Goal: Task Accomplishment & Management: Use online tool/utility

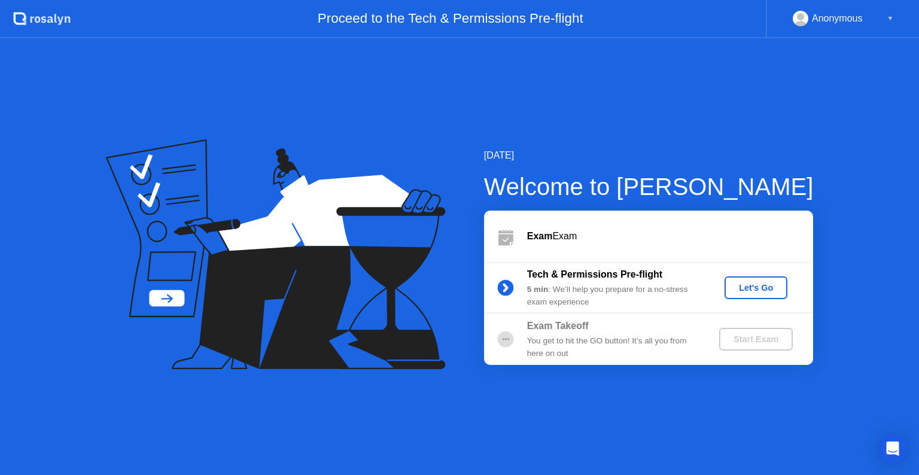
click at [766, 286] on div "Let's Go" at bounding box center [755, 288] width 53 height 10
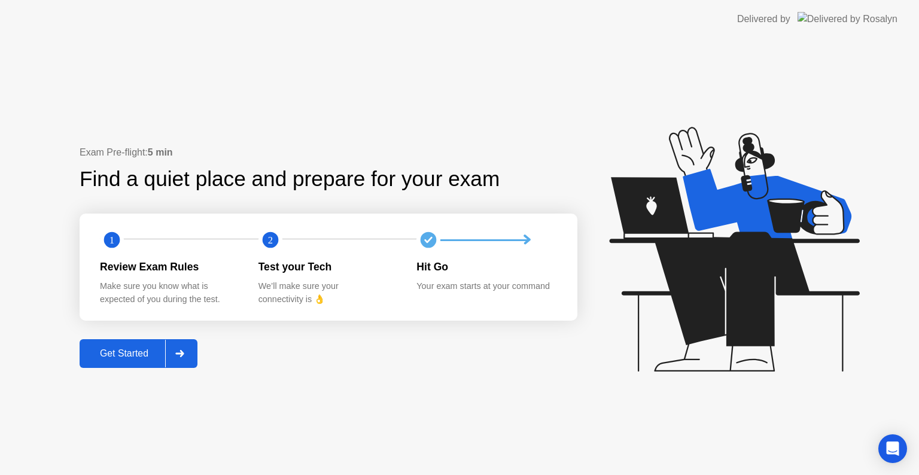
click at [172, 359] on div at bounding box center [179, 354] width 29 height 28
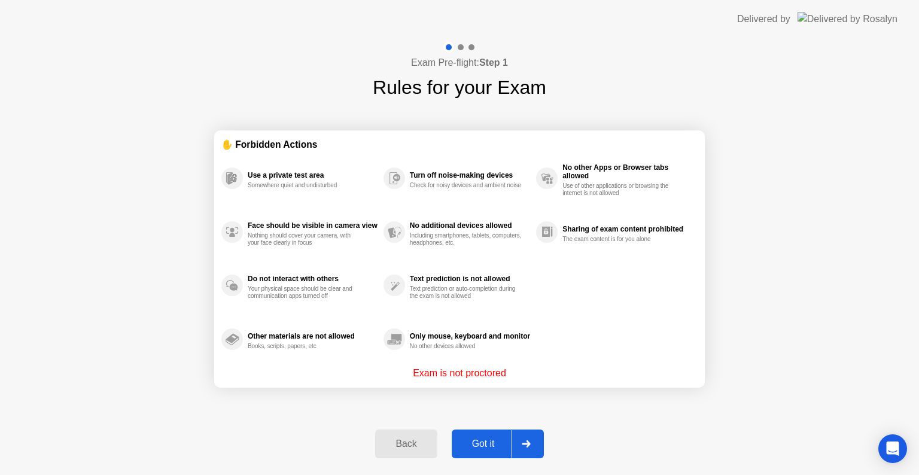
click at [522, 447] on icon at bounding box center [526, 443] width 9 height 7
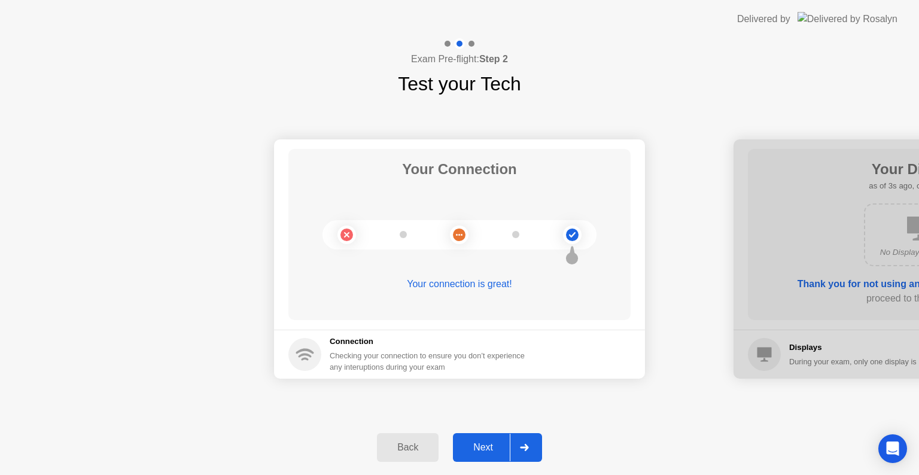
click at [528, 444] on icon at bounding box center [524, 447] width 9 height 7
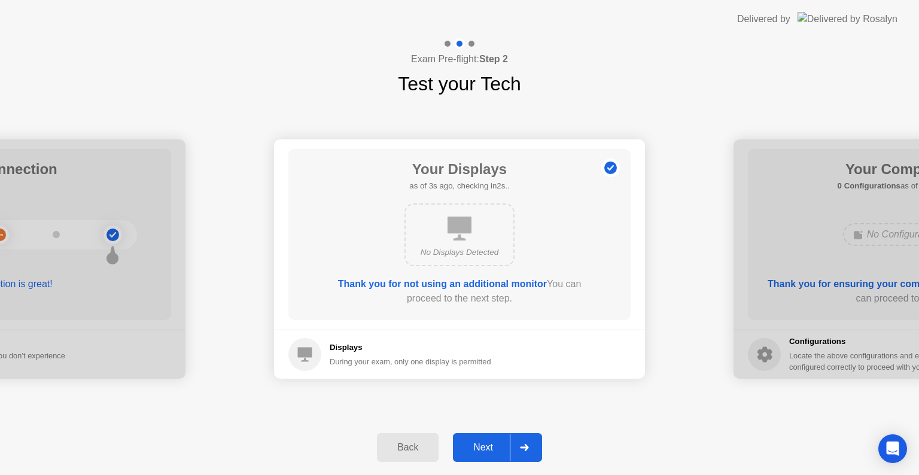
click at [508, 445] on div "Next" at bounding box center [483, 447] width 53 height 11
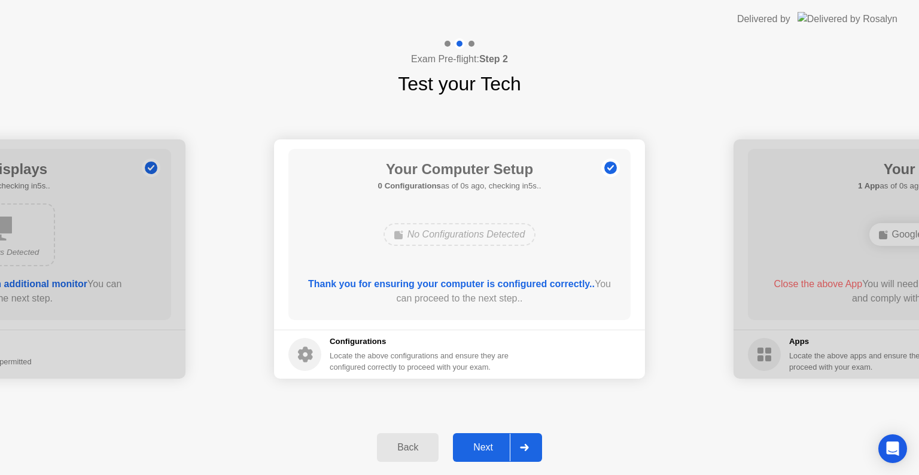
click at [508, 445] on div "Next" at bounding box center [483, 447] width 53 height 11
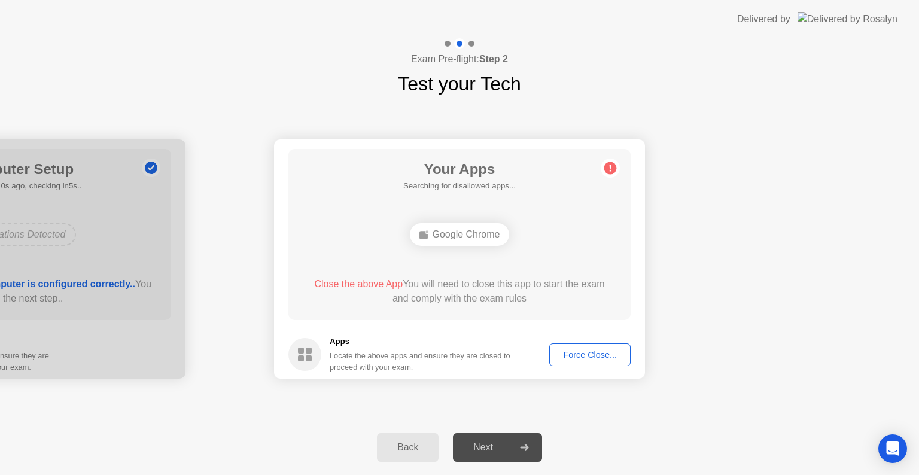
click at [609, 357] on div "Force Close..." at bounding box center [590, 355] width 73 height 10
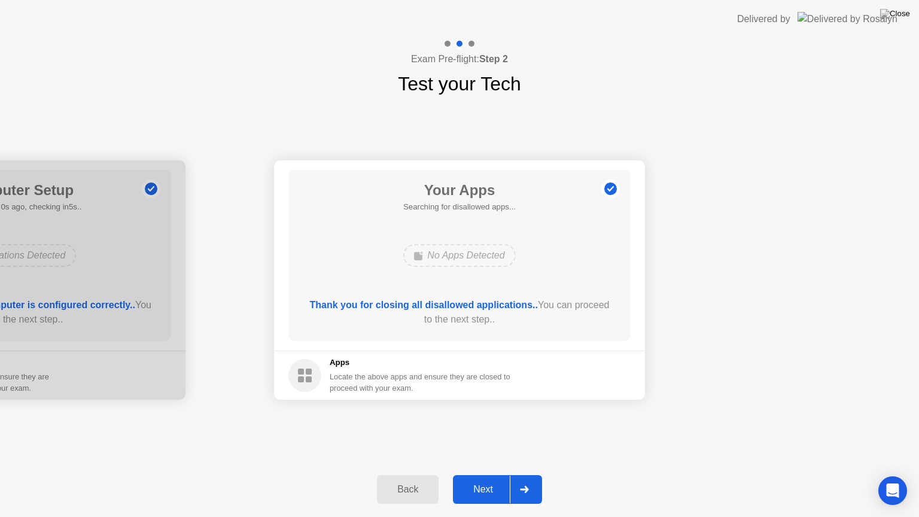
click at [500, 475] on div "Next" at bounding box center [483, 489] width 53 height 11
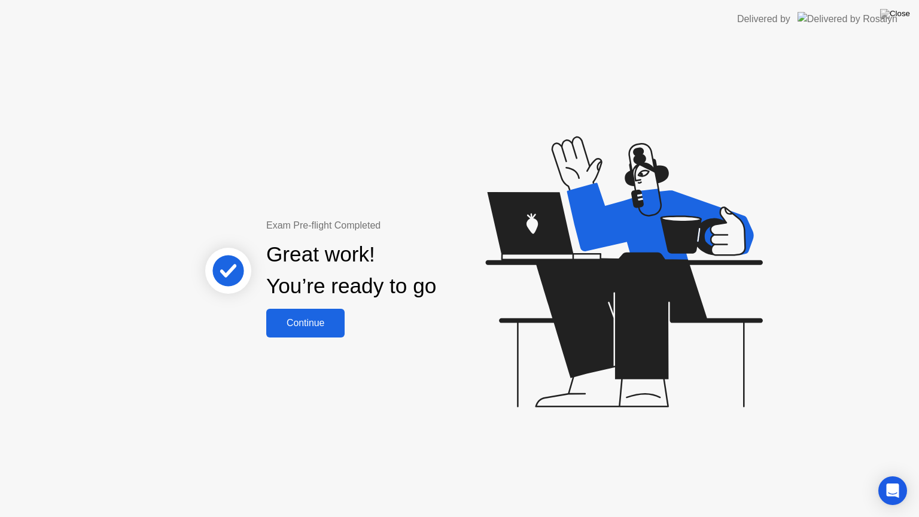
click at [309, 323] on div "Continue" at bounding box center [305, 323] width 71 height 11
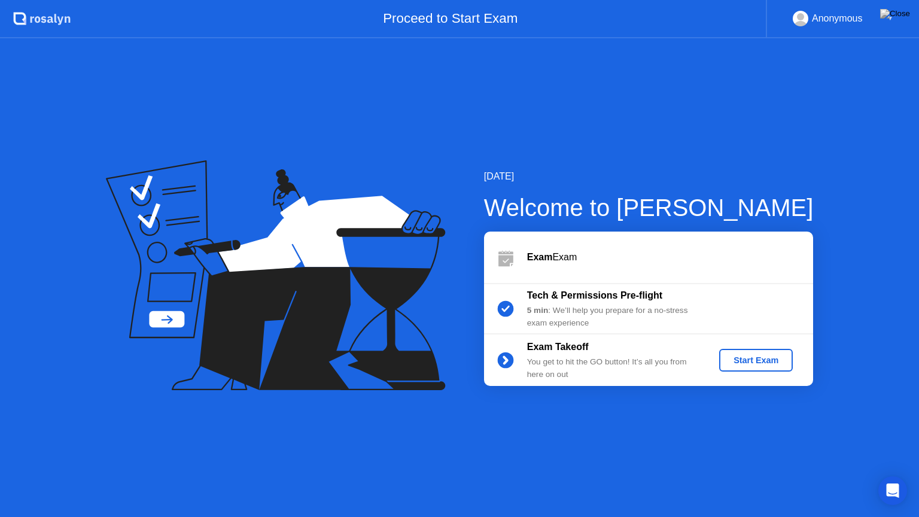
click at [742, 349] on button "Start Exam" at bounding box center [756, 360] width 74 height 23
